Goal: Task Accomplishment & Management: Use online tool/utility

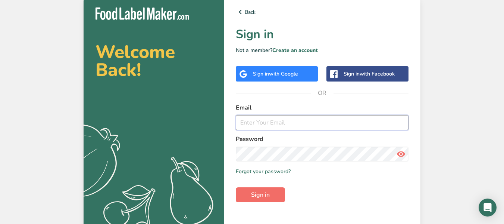
type input "[EMAIL_ADDRESS][DOMAIN_NAME]"
click at [260, 197] on span "Sign in" at bounding box center [260, 194] width 19 height 9
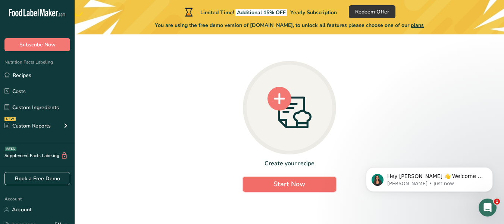
click at [293, 182] on span "Start Now" at bounding box center [290, 183] width 32 height 9
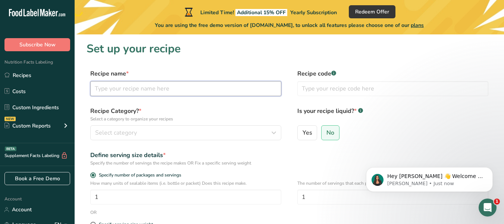
click at [125, 86] on input "text" at bounding box center [185, 88] width 191 height 15
type input "[PERSON_NAME] Blast"
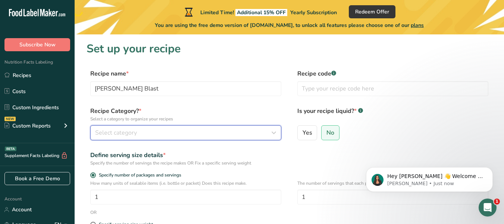
click at [121, 136] on span "Select category" at bounding box center [116, 132] width 42 height 9
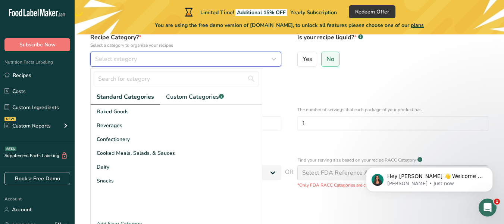
scroll to position [74, 0]
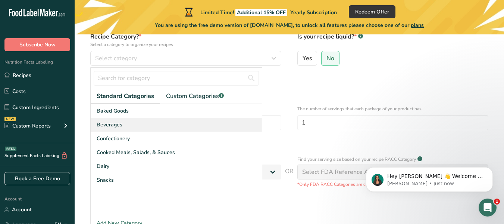
click at [231, 126] on div "Beverages" at bounding box center [176, 125] width 171 height 14
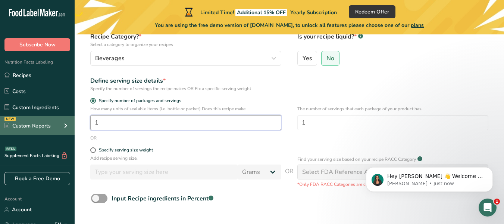
drag, startPoint x: 101, startPoint y: 123, endPoint x: 74, endPoint y: 125, distance: 26.6
click at [74, 125] on div ".a-20{fill:#fff;} Subscribe Now Nutrition Facts Labeling Recipes Costs Custom I…" at bounding box center [252, 103] width 504 height 355
type input "5"
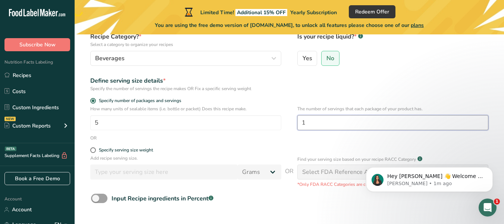
click at [328, 124] on input "1" at bounding box center [393, 122] width 191 height 15
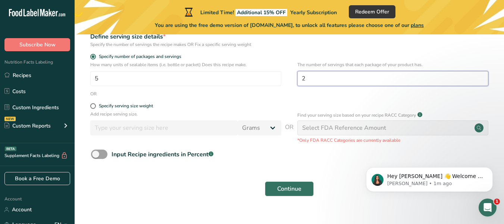
scroll to position [120, 0]
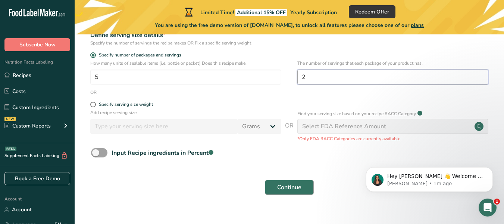
type input "2"
click at [288, 192] on button "Continue" at bounding box center [289, 187] width 49 height 15
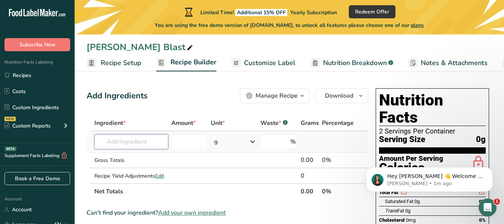
click at [115, 143] on input "text" at bounding box center [131, 141] width 74 height 15
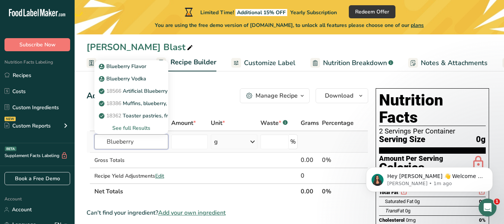
type input "Blueberry"
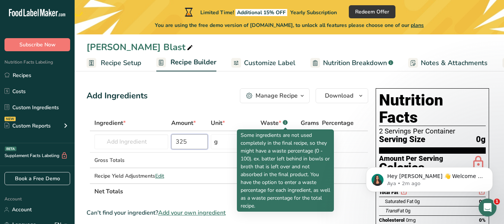
type input "325"
click at [286, 124] on rect at bounding box center [285, 122] width 5 height 5
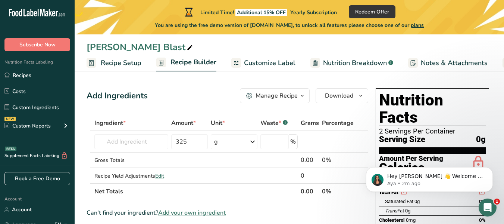
click at [286, 124] on rect at bounding box center [285, 122] width 5 height 5
click at [126, 137] on input "text" at bounding box center [131, 141] width 74 height 15
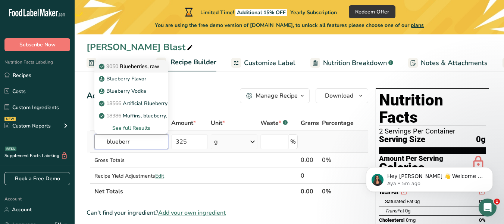
type input "blueberr"
click at [140, 66] on p "9050 Blueberries, raw" at bounding box center [129, 66] width 59 height 8
type input "Blueberries, raw"
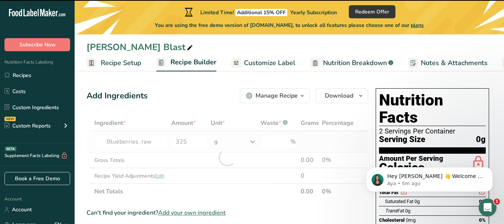
type input "0"
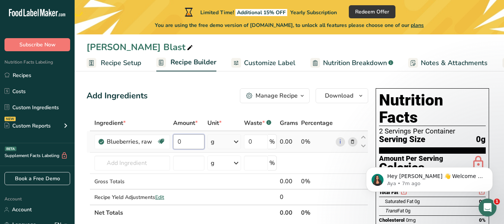
click at [183, 140] on input "0" at bounding box center [188, 141] width 31 height 15
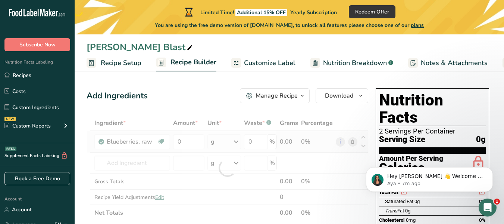
click at [237, 140] on div "Ingredient * Amount * Unit * Waste * .a-a{fill:#347362;}.b-a{fill:#fff;} Grams …" at bounding box center [228, 167] width 282 height 105
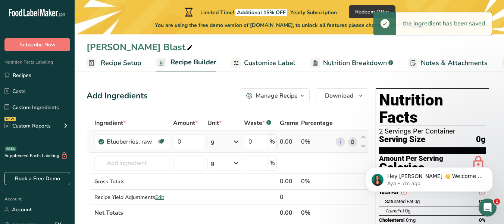
click at [237, 140] on icon at bounding box center [236, 141] width 9 height 13
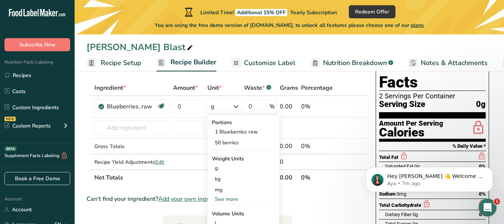
scroll to position [28, 0]
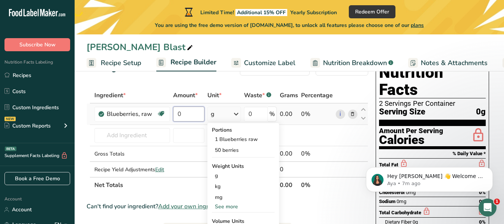
click at [195, 112] on input "0" at bounding box center [188, 113] width 31 height 15
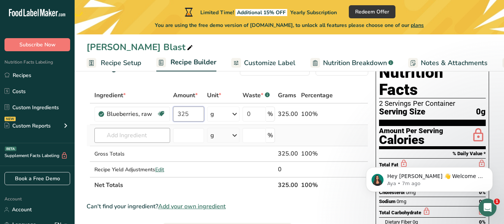
type input "325"
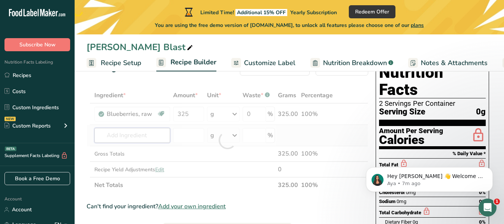
click at [129, 137] on div "Ingredient * Amount * Unit * Waste * .a-a{fill:#347362;}.b-a{fill:#fff;} Grams …" at bounding box center [228, 139] width 282 height 105
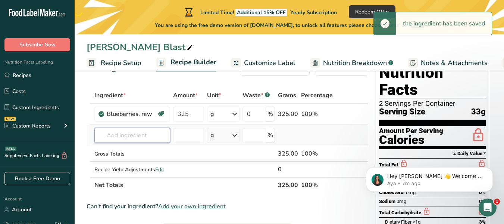
click at [129, 137] on input "text" at bounding box center [132, 135] width 76 height 15
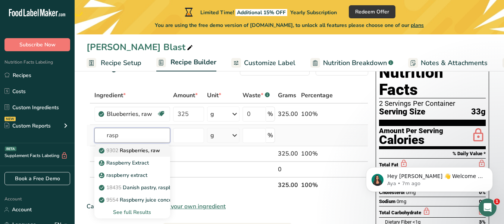
type input "rasp"
click at [128, 149] on p "9302 Raspberries, raw" at bounding box center [130, 150] width 60 height 8
type input "Raspberries, raw"
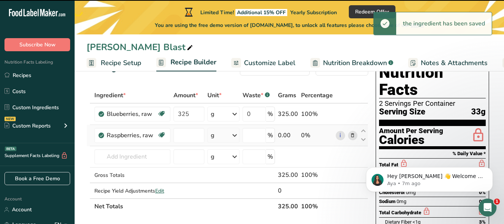
type input "0"
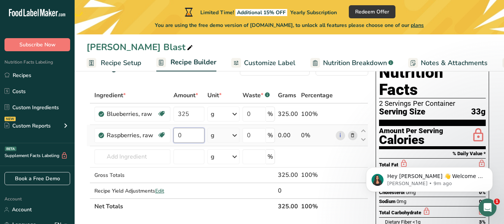
click at [195, 138] on input "0" at bounding box center [189, 135] width 31 height 15
type input "312"
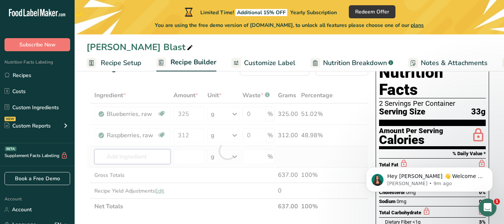
click at [145, 155] on div "Ingredient * Amount * Unit * Waste * .a-a{fill:#347362;}.b-a{fill:#fff;} Grams …" at bounding box center [228, 150] width 282 height 127
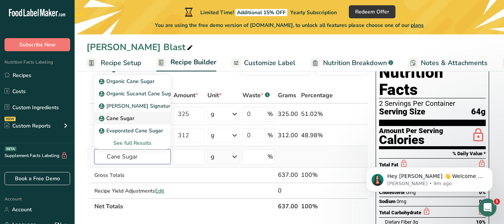
type input "Cane Sugar"
click at [120, 114] on link "Cane Sugar" at bounding box center [132, 118] width 76 height 12
type input "Cane Sugar"
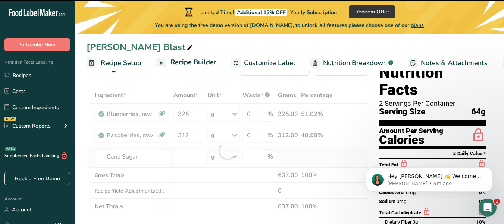
type input "0"
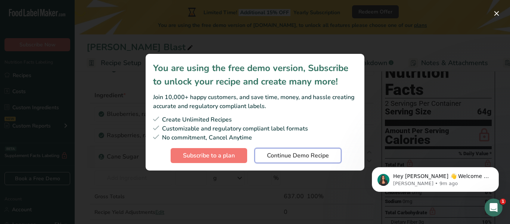
click at [280, 156] on span "Continue Demo Recipe" at bounding box center [298, 155] width 62 height 9
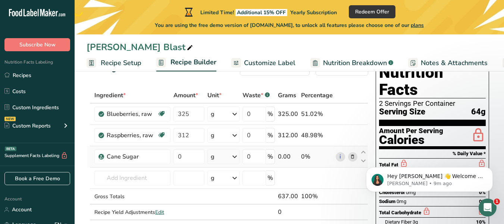
click at [239, 156] on icon at bounding box center [234, 156] width 9 height 13
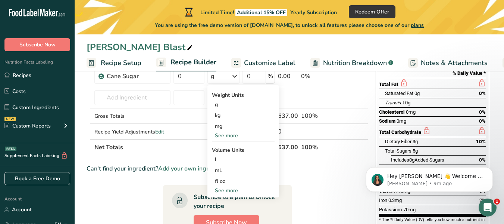
scroll to position [111, 0]
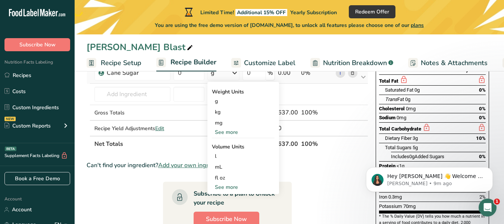
click at [231, 186] on div "See more" at bounding box center [243, 187] width 63 height 8
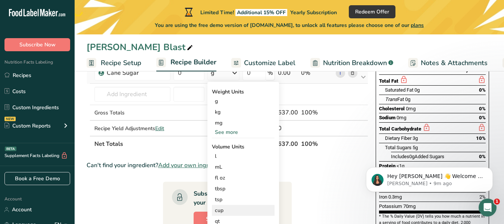
click at [224, 211] on div "cup" at bounding box center [243, 210] width 57 height 8
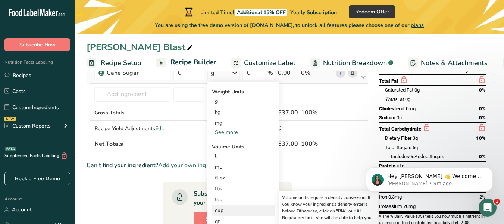
click at [218, 208] on div "cup" at bounding box center [243, 210] width 57 height 8
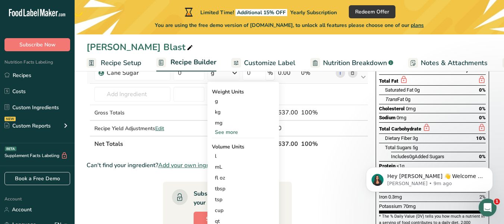
click at [197, 81] on td "0" at bounding box center [189, 72] width 34 height 21
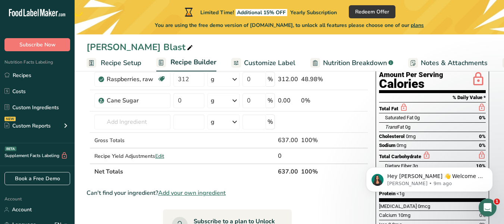
scroll to position [71, 0]
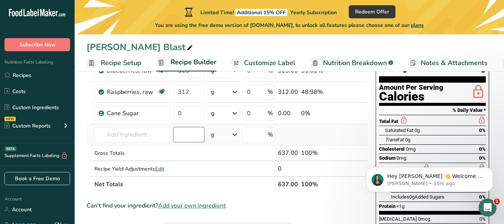
click at [189, 134] on input "number" at bounding box center [189, 134] width 31 height 15
click at [189, 109] on input "0" at bounding box center [189, 113] width 31 height 15
type input "1"
click at [232, 112] on div "Ingredient * Amount * Unit * Waste * .a-a{fill:#347362;}.b-a{fill:#fff;} Grams …" at bounding box center [228, 118] width 282 height 148
click at [234, 114] on icon at bounding box center [234, 112] width 9 height 13
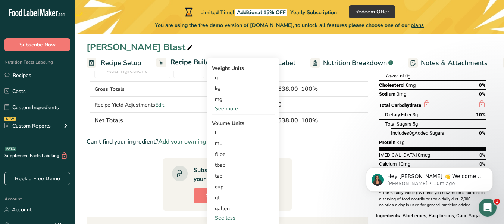
scroll to position [141, 0]
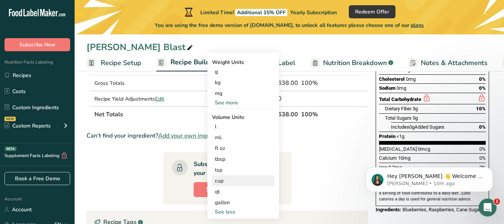
click at [220, 181] on div "cup" at bounding box center [243, 181] width 57 height 8
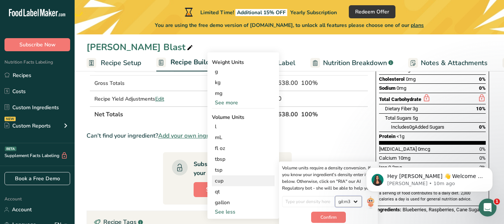
drag, startPoint x: 0, startPoint y: 50, endPoint x: 358, endPoint y: 202, distance: 388.5
click at [358, 202] on select "lb/ft3 g/cm3" at bounding box center [348, 201] width 27 height 11
click at [365, 202] on html "Hey [PERSON_NAME] 👋 Welcome to Food Label Maker🙌 Take a look around! If you hav…" at bounding box center [429, 177] width 149 height 52
click at [366, 203] on html "Hey [PERSON_NAME] 👋 Welcome to Food Label Maker🙌 Take a look around! If you hav…" at bounding box center [429, 177] width 149 height 52
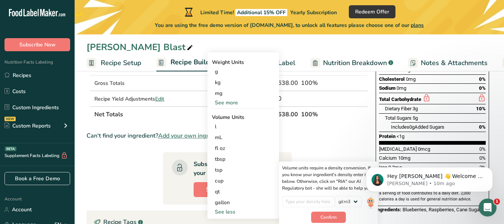
click at [367, 202] on html "Hey [PERSON_NAME] 👋 Welcome to Food Label Maker🙌 Take a look around! If you hav…" at bounding box center [429, 177] width 149 height 52
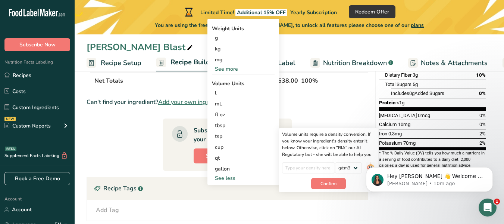
scroll to position [180, 0]
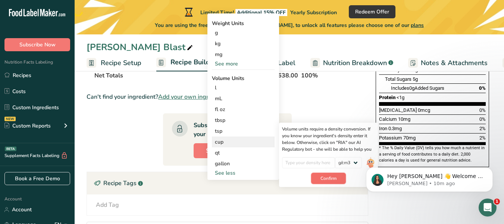
click at [329, 178] on span "Confirm" at bounding box center [329, 178] width 16 height 7
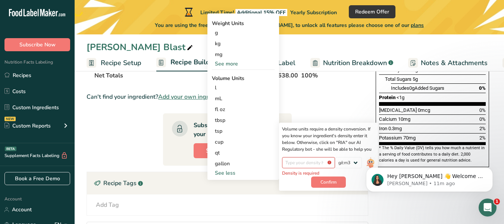
click at [365, 165] on body "Hey [PERSON_NAME] 👋 Welcome to Food Label Maker🙌 Take a look around! If you hav…" at bounding box center [429, 177] width 143 height 46
click at [367, 162] on body "Hey [PERSON_NAME] 👋 Welcome to Food Label Maker🙌 Take a look around! If you hav…" at bounding box center [429, 177] width 143 height 46
click at [305, 163] on input "number" at bounding box center [308, 162] width 53 height 11
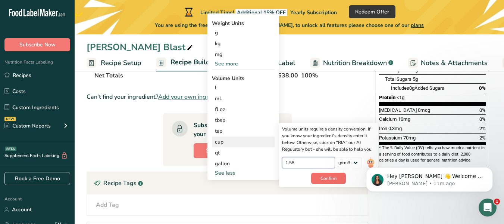
type input "1.58"
click at [335, 183] on button "Confirm" at bounding box center [328, 178] width 35 height 11
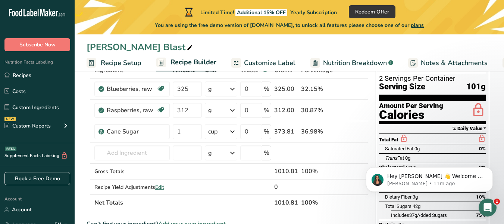
scroll to position [41, 0]
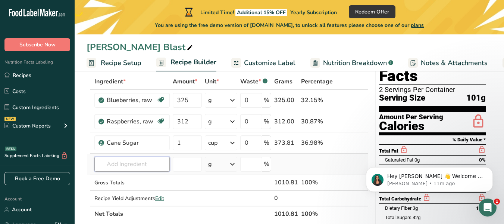
click at [127, 167] on input "text" at bounding box center [131, 163] width 75 height 15
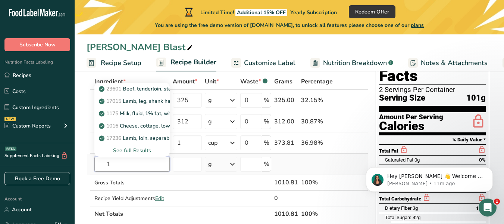
type input "1"
type input "water"
click at [190, 165] on input "number" at bounding box center [187, 163] width 29 height 15
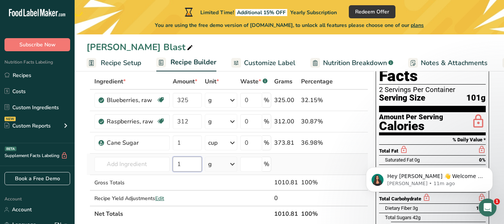
type input "1"
click at [236, 165] on icon at bounding box center [232, 163] width 9 height 13
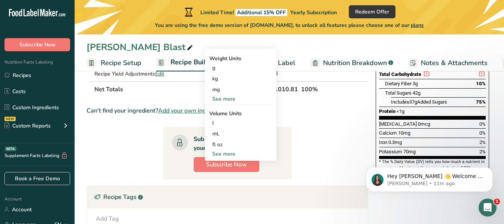
scroll to position [168, 0]
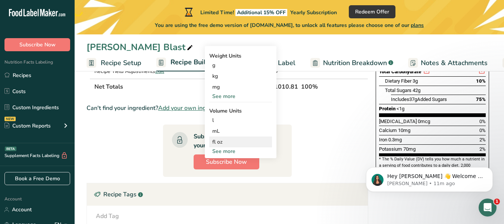
click at [224, 143] on div "fl oz" at bounding box center [240, 142] width 57 height 8
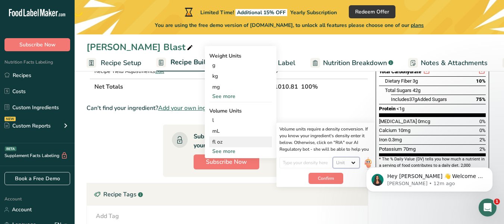
click at [353, 162] on select "Unit lb/ft3 g/cm3" at bounding box center [346, 162] width 27 height 11
click at [355, 164] on select "Unit lb/ft3 g/cm3" at bounding box center [346, 162] width 27 height 11
click at [355, 162] on select "Unit lb/ft3 g/cm3" at bounding box center [346, 162] width 27 height 11
select select "22"
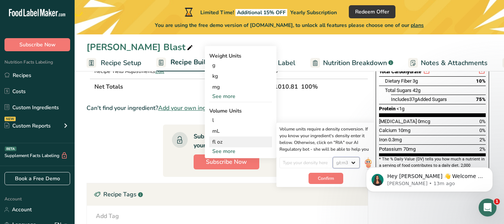
click at [333, 157] on select "Unit lb/ft3 g/cm3" at bounding box center [346, 162] width 27 height 11
click at [320, 164] on input "number" at bounding box center [306, 162] width 53 height 11
type input "1"
click at [325, 179] on span "Confirm" at bounding box center [326, 178] width 16 height 7
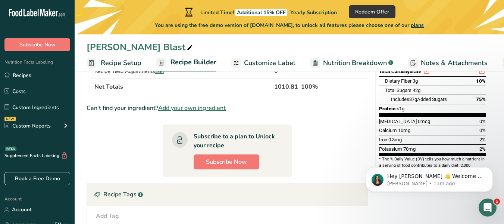
drag, startPoint x: 504, startPoint y: 127, endPoint x: 504, endPoint y: 108, distance: 19.0
click at [504, 96] on html ".a-20{fill:#fff;} Subscribe Now Nutrition Facts Labeling Recipes Costs Custom I…" at bounding box center [252, 75] width 504 height 486
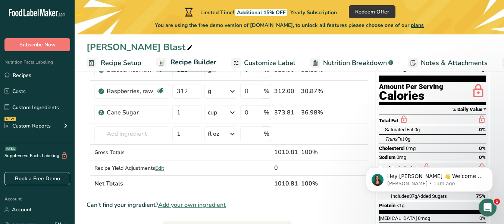
scroll to position [54, 0]
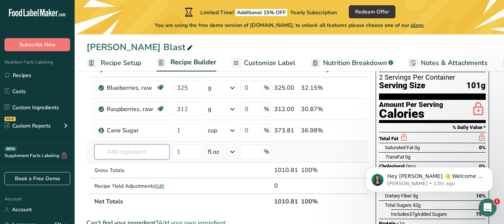
click at [145, 152] on input "text" at bounding box center [131, 151] width 75 height 15
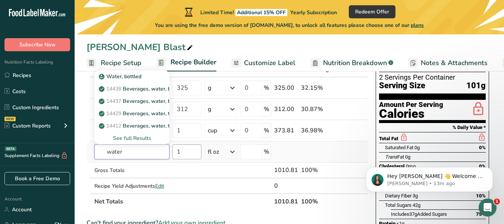
type input "water"
click at [186, 153] on input "1" at bounding box center [187, 151] width 29 height 15
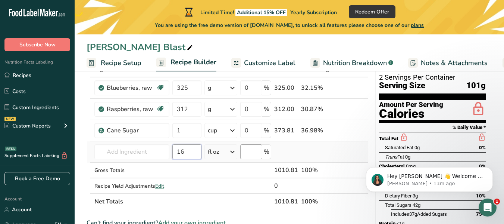
type input "16"
click at [256, 152] on input "number" at bounding box center [251, 151] width 22 height 15
click at [153, 150] on input "text" at bounding box center [131, 151] width 75 height 15
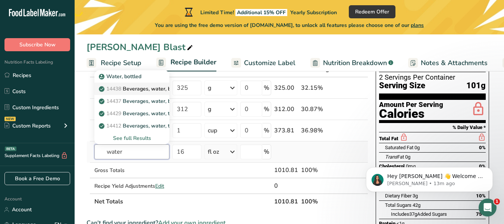
type input "water"
click at [137, 90] on p "14438 Beverages, water, bottled, non-carbonated, [PERSON_NAME]" at bounding box center [186, 89] width 172 height 8
type input "Beverages, water, bottled, non-carbonated, CRYSTAL GEYSER"
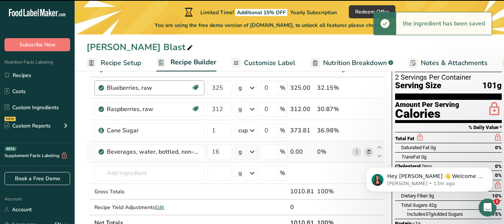
type input "0"
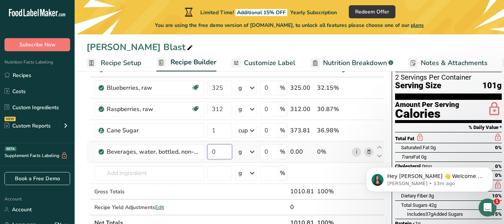
click at [224, 149] on input "0" at bounding box center [220, 151] width 25 height 15
type input "16"
click at [252, 153] on div "Ingredient * Amount * Unit * Waste * .a-a{fill:#347362;}.b-a{fill:#fff;} Grams …" at bounding box center [236, 145] width 298 height 169
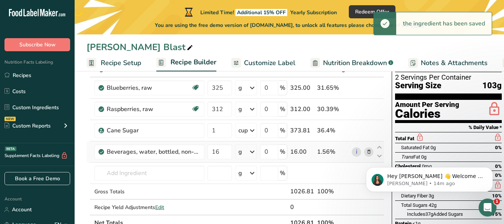
click at [252, 153] on icon at bounding box center [252, 151] width 9 height 13
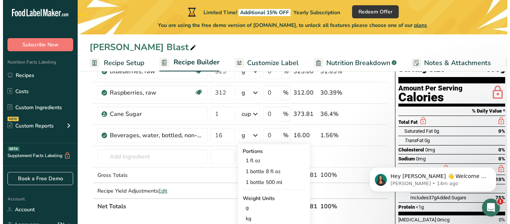
scroll to position [75, 0]
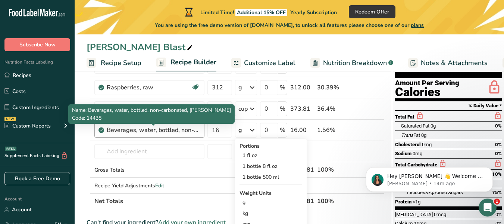
click at [175, 133] on div "Beverages, water, bottled, non-carbonated, CRYSTAL GEYSER" at bounding box center [153, 129] width 93 height 9
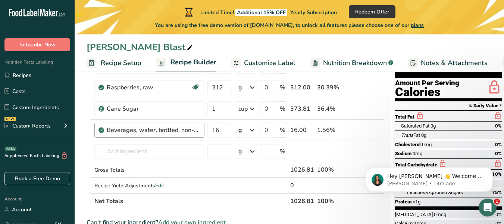
click at [191, 131] on div "Beverages, water, bottled, non-carbonated, CRYSTAL GEYSER" at bounding box center [153, 129] width 93 height 9
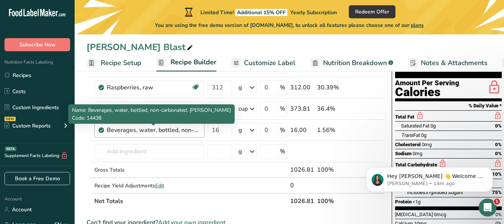
click at [191, 131] on div "Beverages, water, bottled, non-carbonated, CRYSTAL GEYSER" at bounding box center [153, 129] width 93 height 9
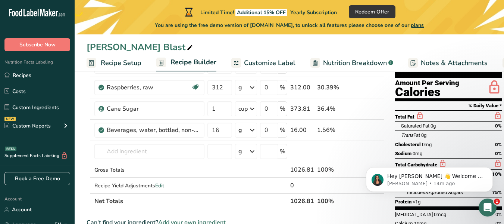
click at [367, 131] on icon at bounding box center [369, 130] width 5 height 8
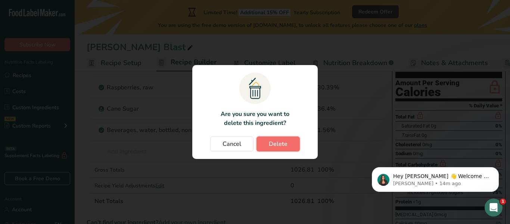
click at [276, 142] on span "Delete" at bounding box center [278, 143] width 19 height 9
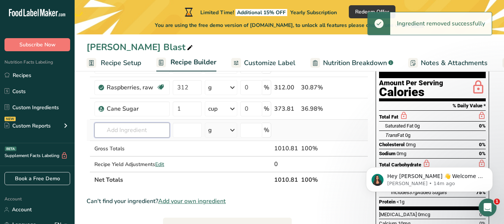
click at [136, 129] on input "text" at bounding box center [131, 129] width 75 height 15
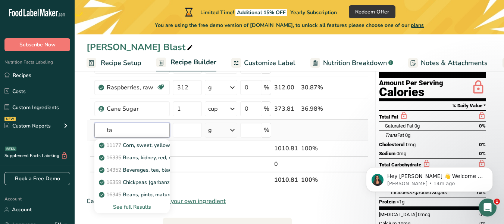
type input "t"
type input "water"
click at [146, 204] on div "See full Results" at bounding box center [131, 207] width 63 height 8
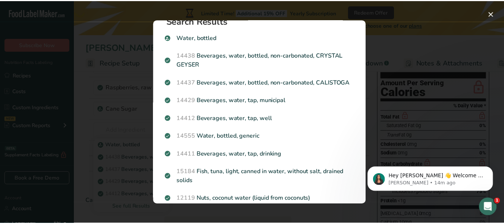
scroll to position [29, 0]
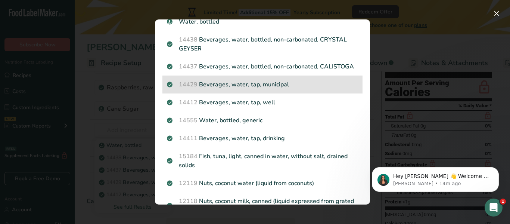
click at [253, 89] on p "14429 [GEOGRAPHIC_DATA], water, tap, municipal" at bounding box center [262, 84] width 191 height 9
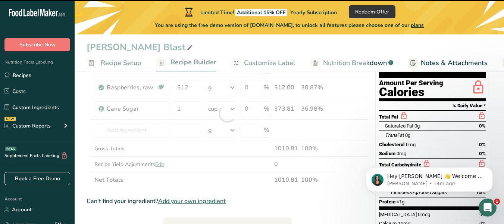
type input "0"
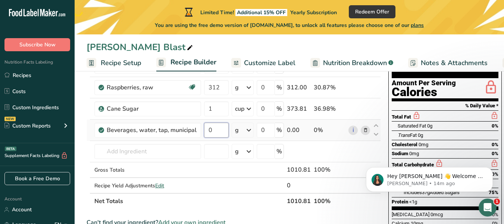
click at [220, 129] on input "0" at bounding box center [216, 129] width 25 height 15
type input "8"
click at [251, 129] on div "Ingredient * Amount * Unit * Waste * .a-a{fill:#347362;}.b-a{fill:#fff;} Grams …" at bounding box center [234, 124] width 295 height 169
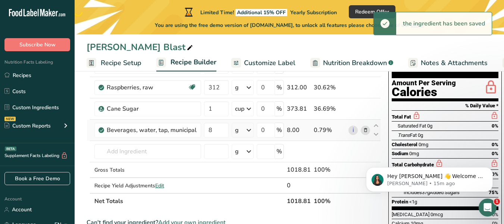
click at [251, 129] on icon at bounding box center [249, 129] width 9 height 13
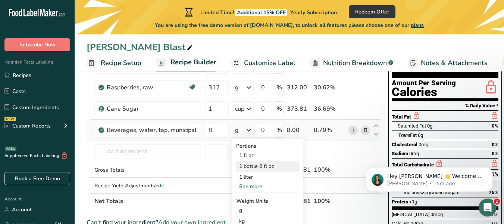
click at [251, 165] on div "1 bottle 8 fl oz" at bounding box center [267, 166] width 63 height 11
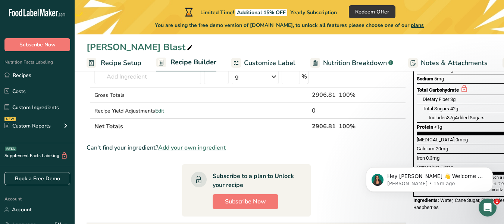
scroll to position [151, 0]
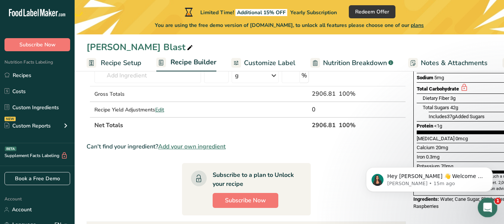
click at [487, 210] on icon "Open Intercom Messenger" at bounding box center [487, 206] width 12 height 12
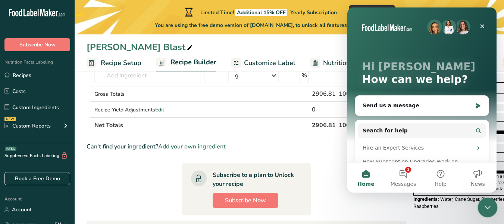
scroll to position [0, 0]
click at [482, 23] on icon "Close" at bounding box center [483, 26] width 6 height 6
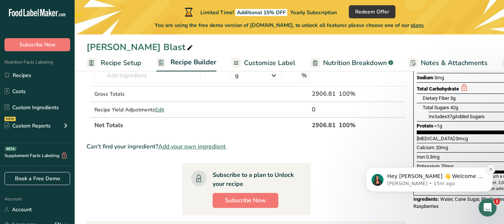
click at [490, 169] on icon "Dismiss notification" at bounding box center [491, 169] width 4 height 4
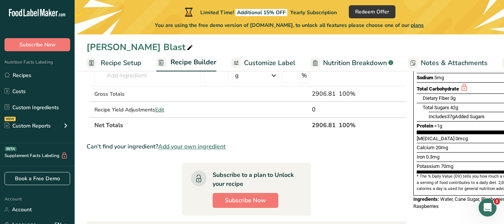
click at [396, 173] on section "Ingredient * Amount * Unit * Waste * .a-a{fill:#347362;}.b-a{fill:#fff;} Grams …" at bounding box center [247, 148] width 320 height 368
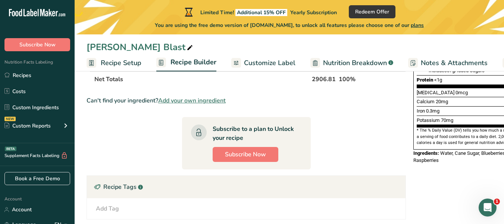
drag, startPoint x: 394, startPoint y: 223, endPoint x: 423, endPoint y: 224, distance: 28.8
click at [423, 223] on html ".a-20{fill:#fff;} Subscribe Now Nutrition Facts Labeling Recipes Costs Custom I…" at bounding box center [252, 56] width 504 height 507
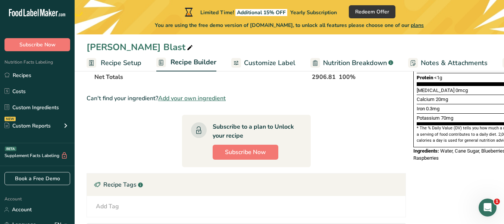
click at [478, 165] on div "Nutrition Facts 2 Servings Per Container Serving Size 291g Amount Per Serving C…" at bounding box center [470, 91] width 119 height 410
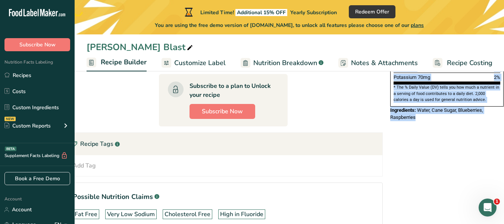
scroll to position [289, 0]
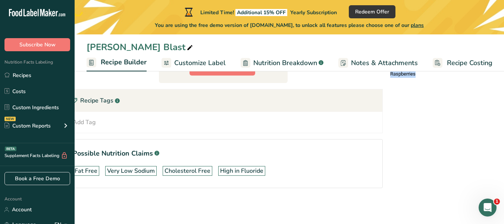
drag, startPoint x: 411, startPoint y: 88, endPoint x: 504, endPoint y: 74, distance: 93.8
click at [497, 78] on div "Nutrition Facts 2 Servings Per Container Serving Size 291g Amount Per Serving C…" at bounding box center [447, 7] width 119 height 410
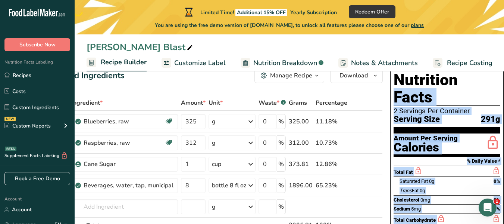
scroll to position [0, 0]
